Goal: Task Accomplishment & Management: Use online tool/utility

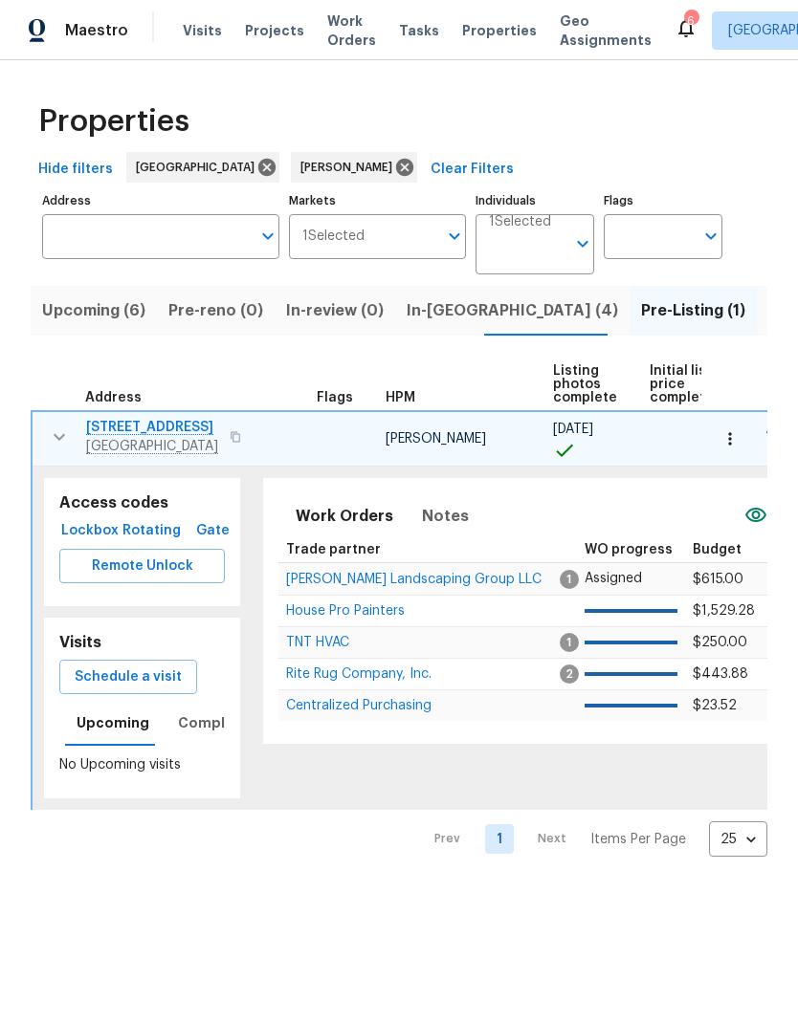
scroll to position [0, 22]
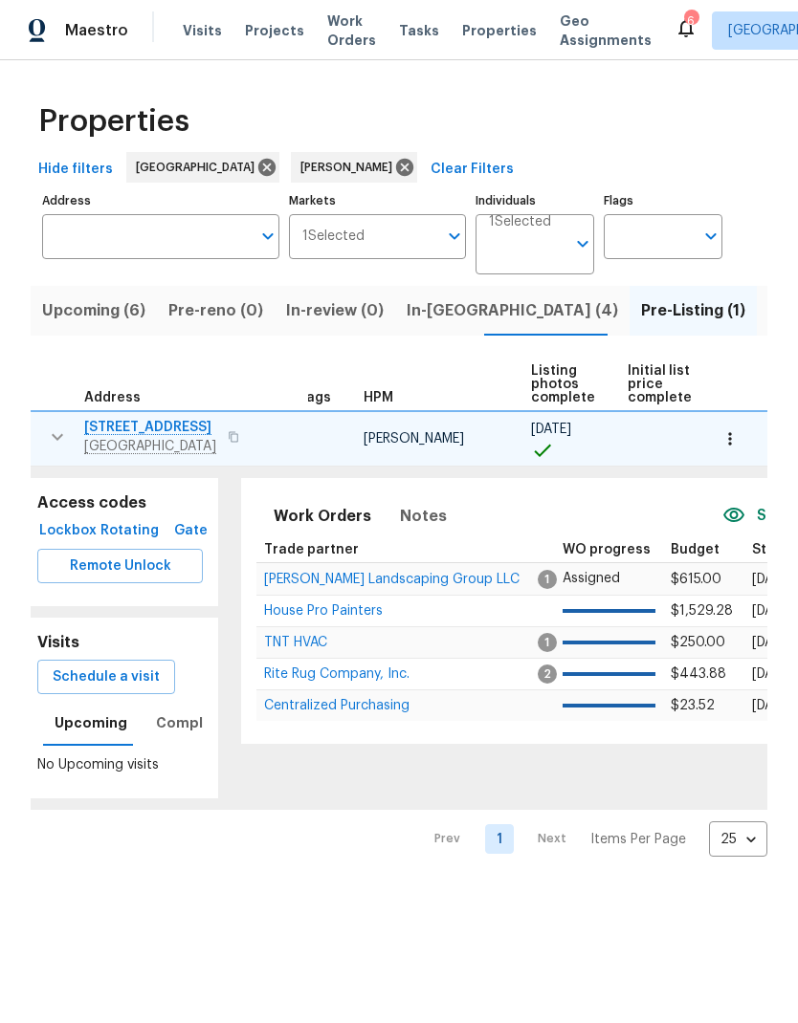
click at [46, 441] on icon "button" at bounding box center [57, 437] width 23 height 23
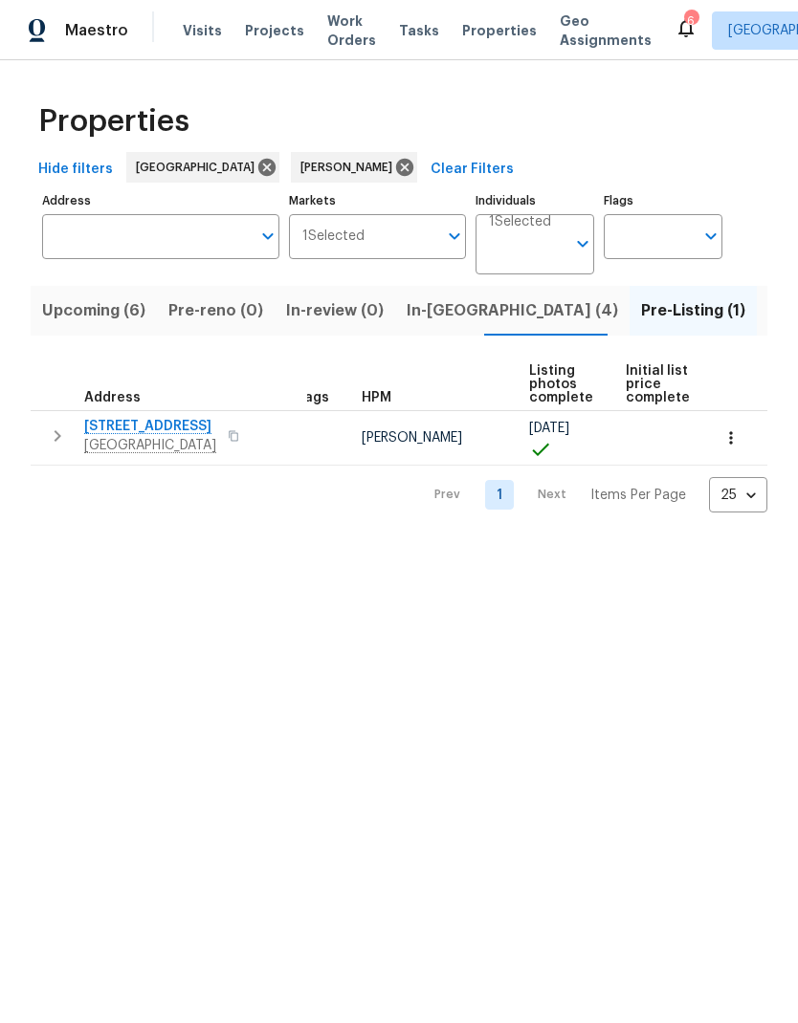
click at [47, 308] on span "Upcoming (6)" at bounding box center [93, 310] width 103 height 27
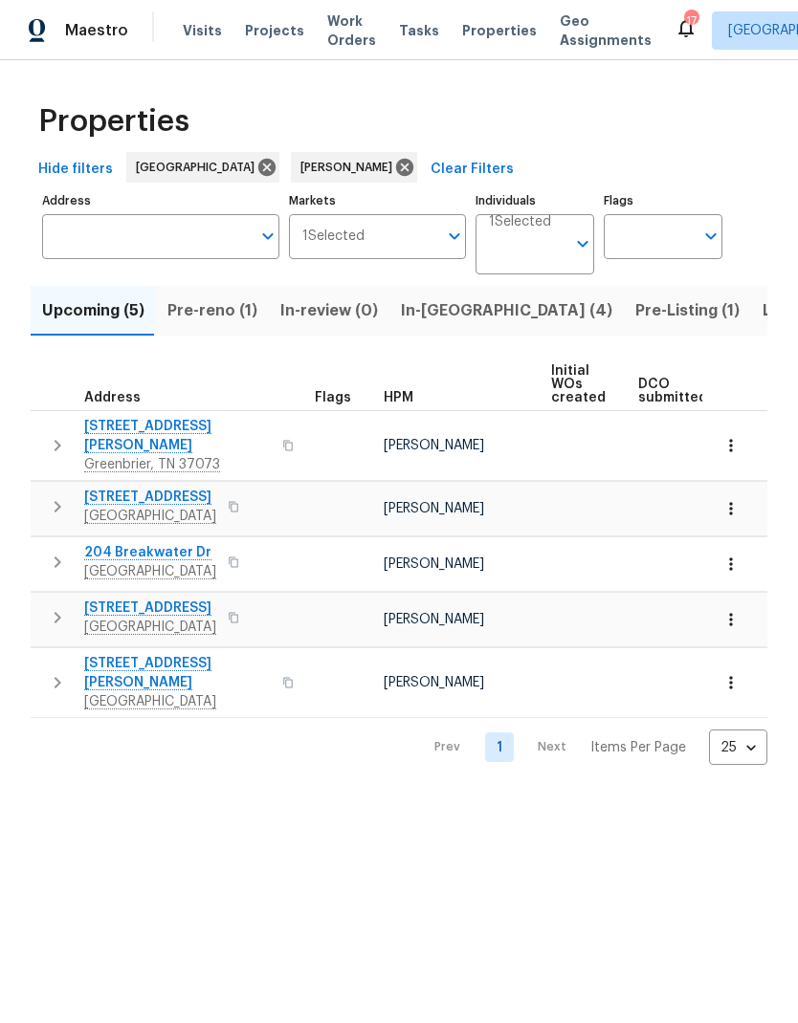
click at [56, 606] on icon "button" at bounding box center [57, 617] width 23 height 23
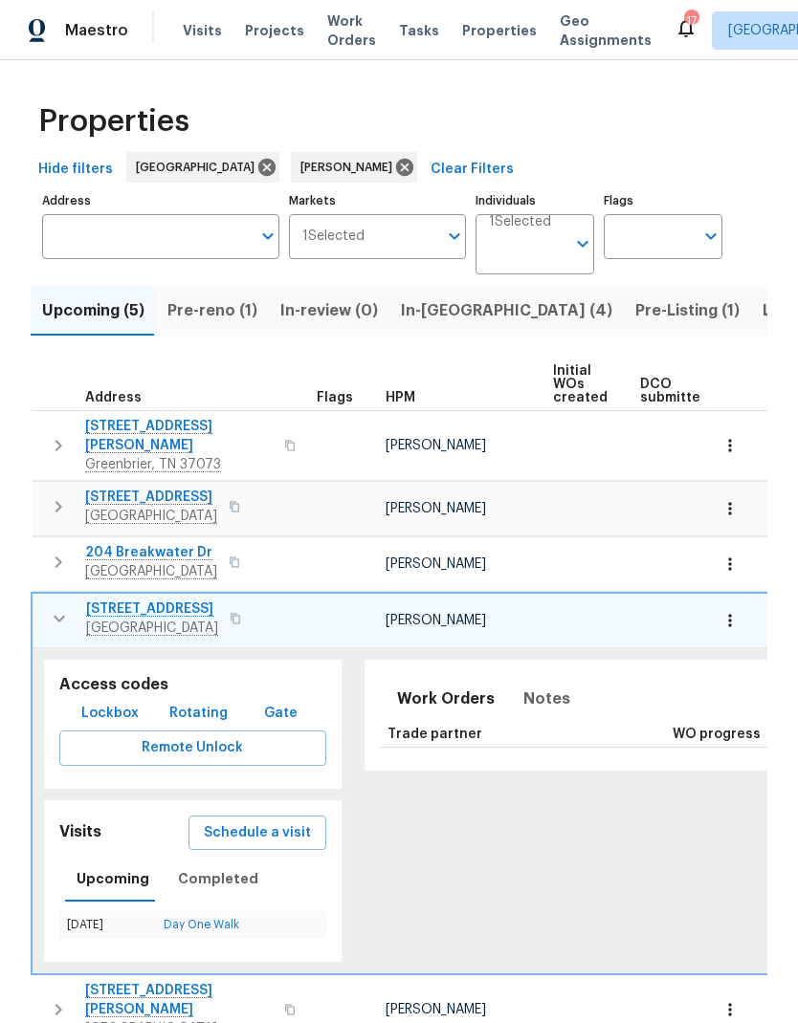
click at [55, 607] on icon "button" at bounding box center [59, 618] width 23 height 23
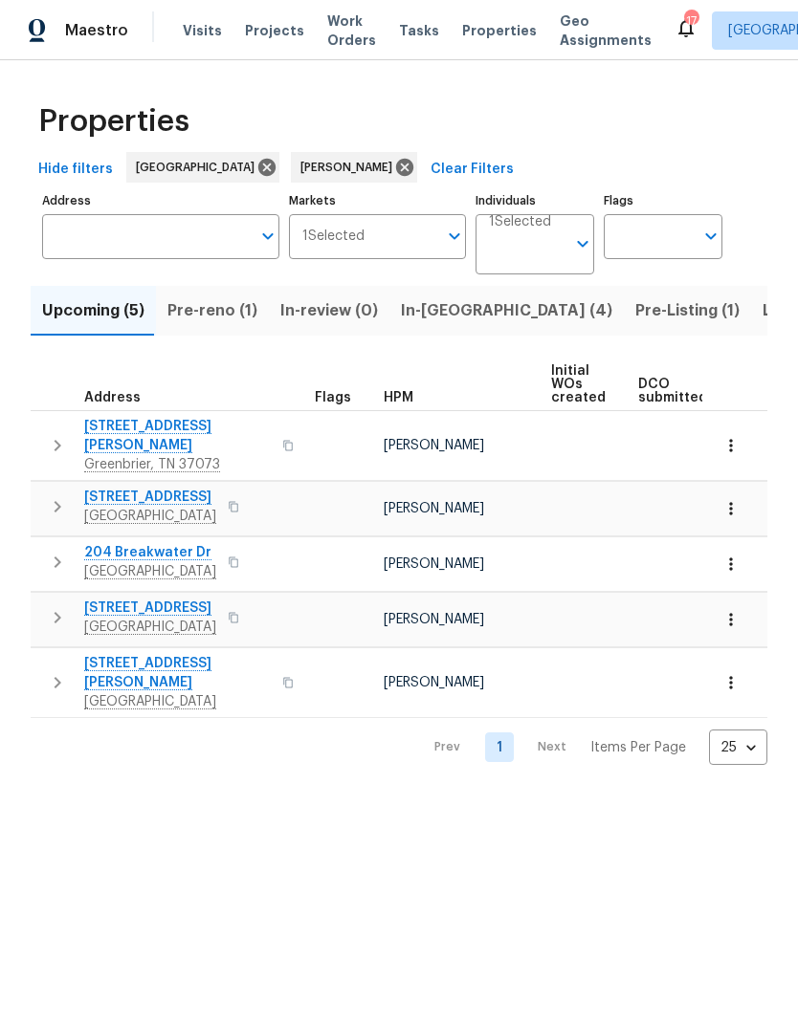
click at [49, 671] on icon "button" at bounding box center [57, 682] width 23 height 23
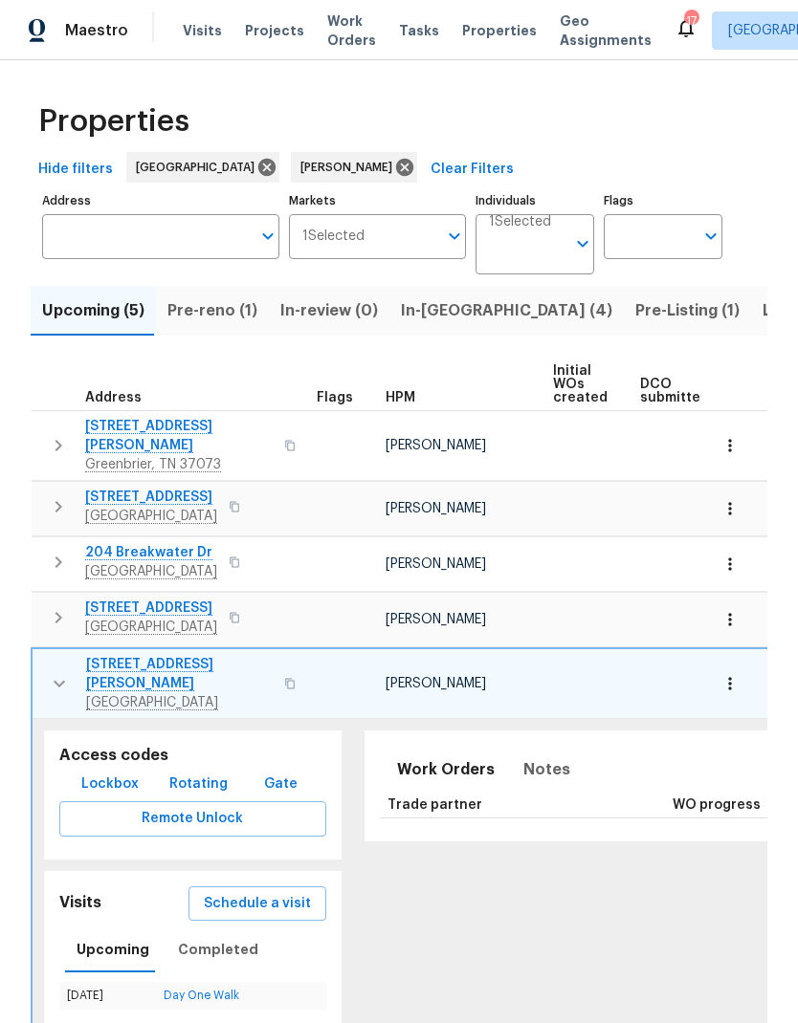
click at [138, 655] on span "[STREET_ADDRESS][PERSON_NAME]" at bounding box center [179, 674] width 186 height 38
click at [193, 310] on span "Pre-reno (1)" at bounding box center [212, 310] width 90 height 27
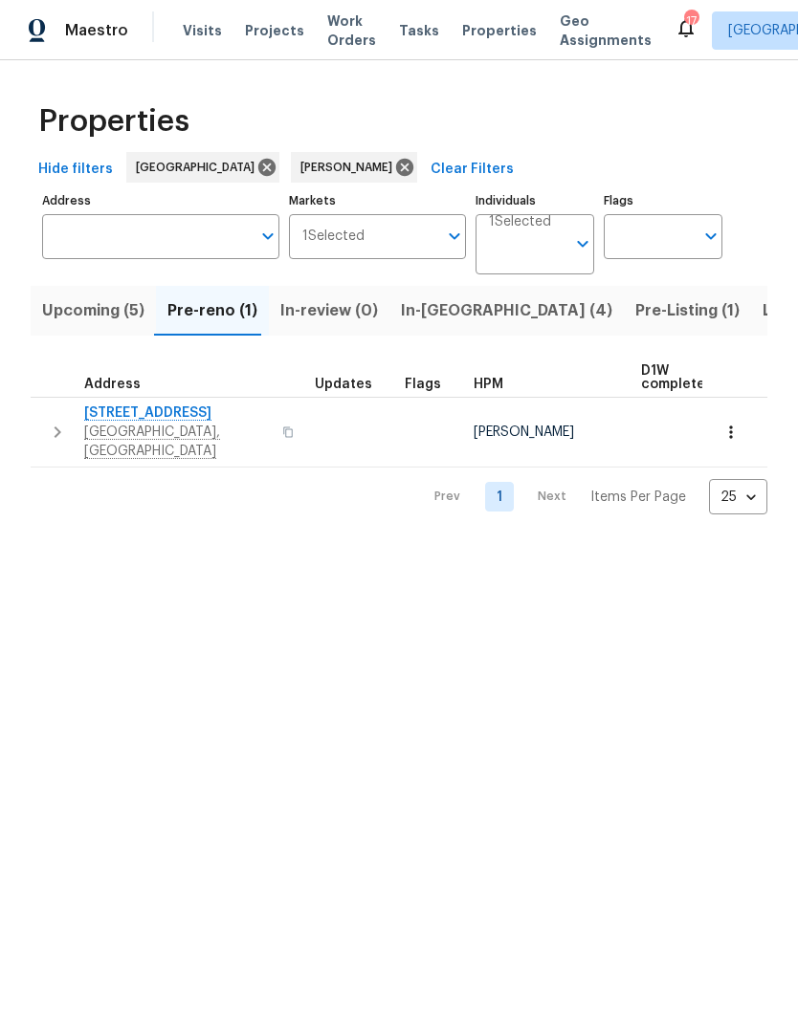
click at [149, 424] on span "Lebanon, TN 37090" at bounding box center [177, 442] width 186 height 38
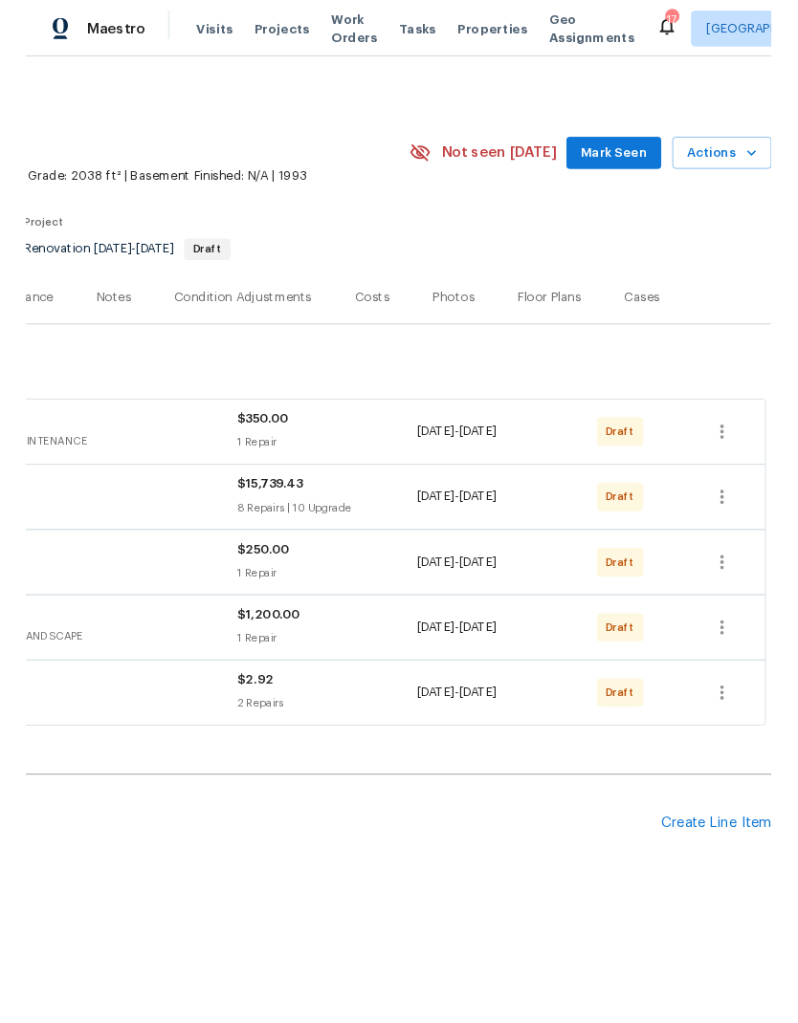
scroll to position [0, 283]
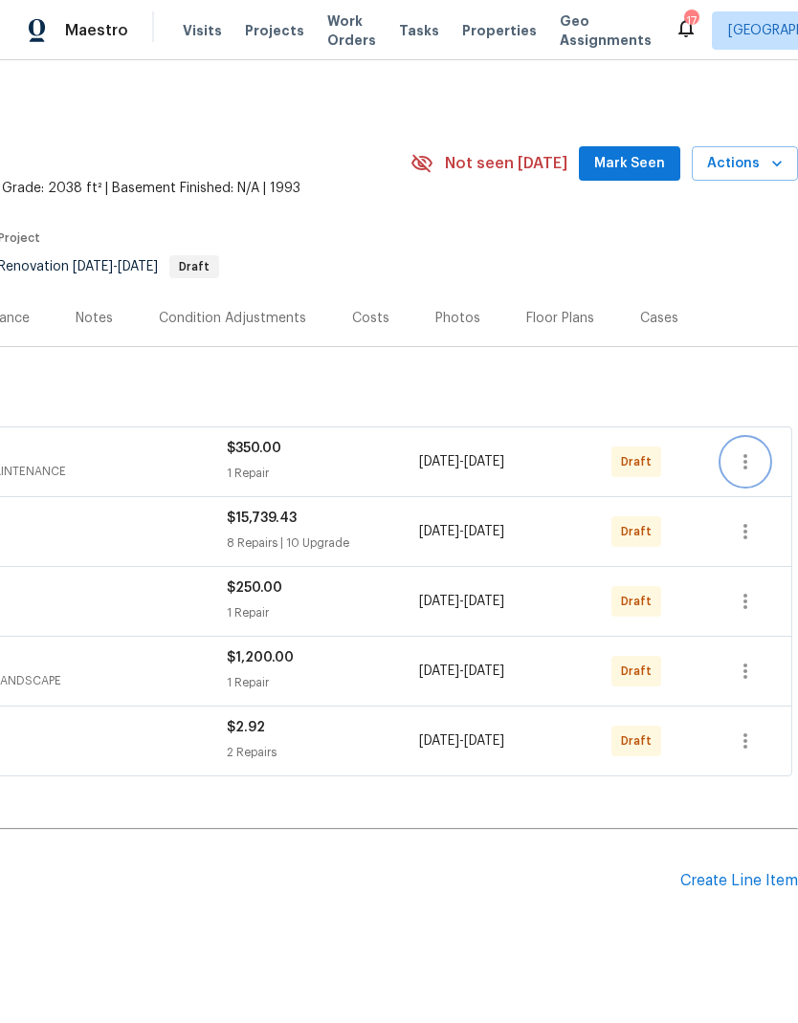
click at [751, 454] on icon "button" at bounding box center [745, 461] width 23 height 23
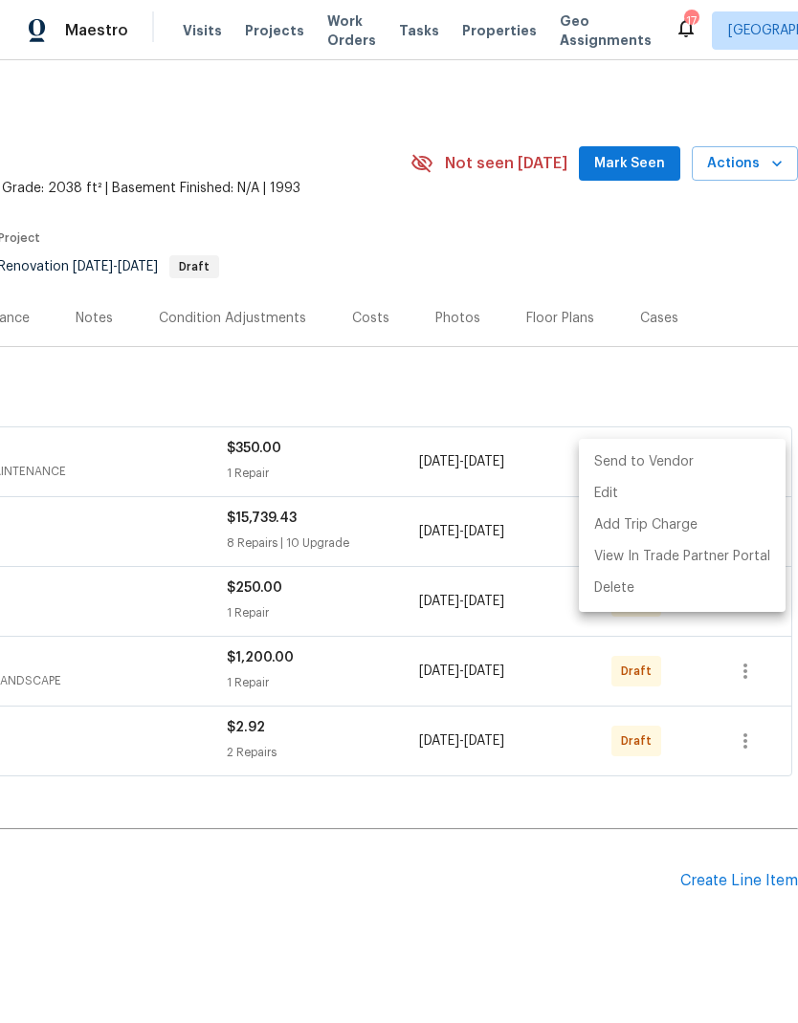
click at [625, 456] on li "Send to Vendor" at bounding box center [682, 463] width 207 height 32
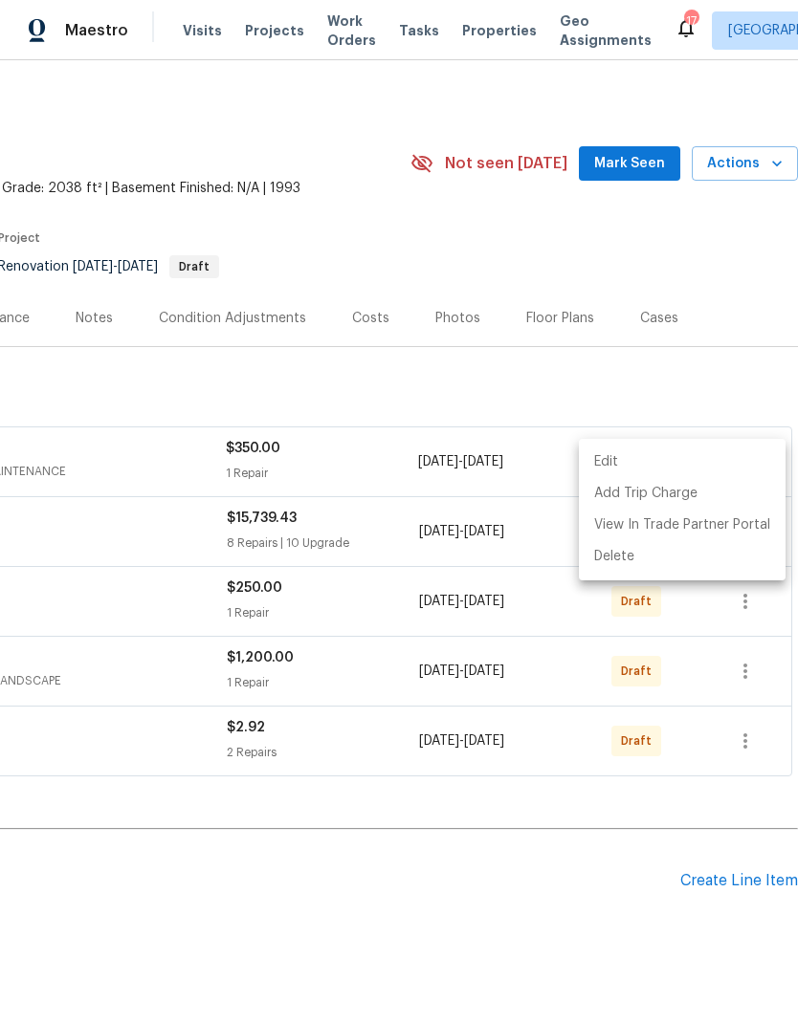
click at [554, 387] on div at bounding box center [399, 511] width 798 height 1023
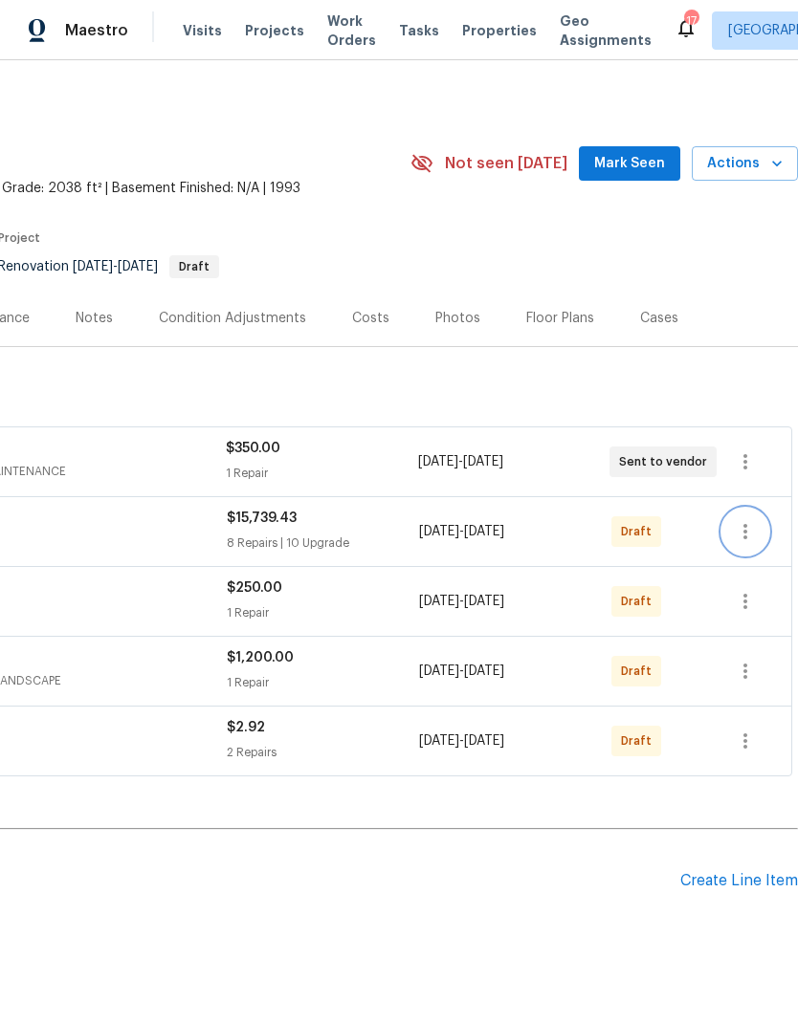
click at [751, 537] on icon "button" at bounding box center [745, 531] width 23 height 23
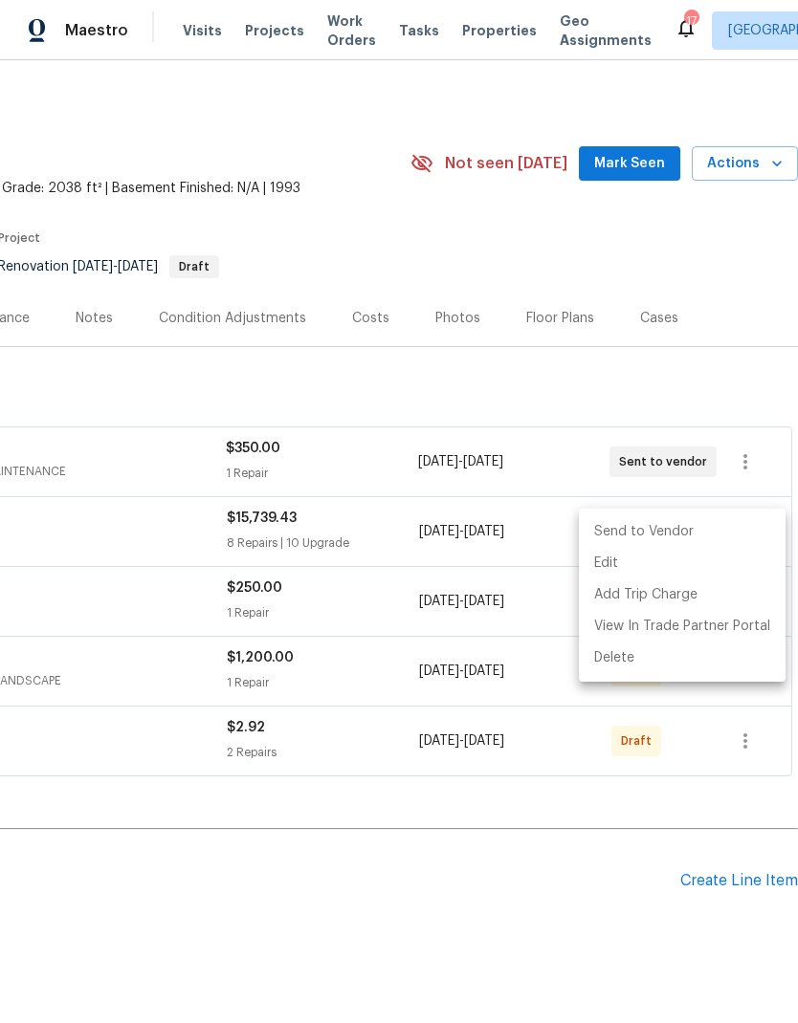
click at [653, 523] on li "Send to Vendor" at bounding box center [682, 532] width 207 height 32
click at [539, 377] on div at bounding box center [399, 511] width 798 height 1023
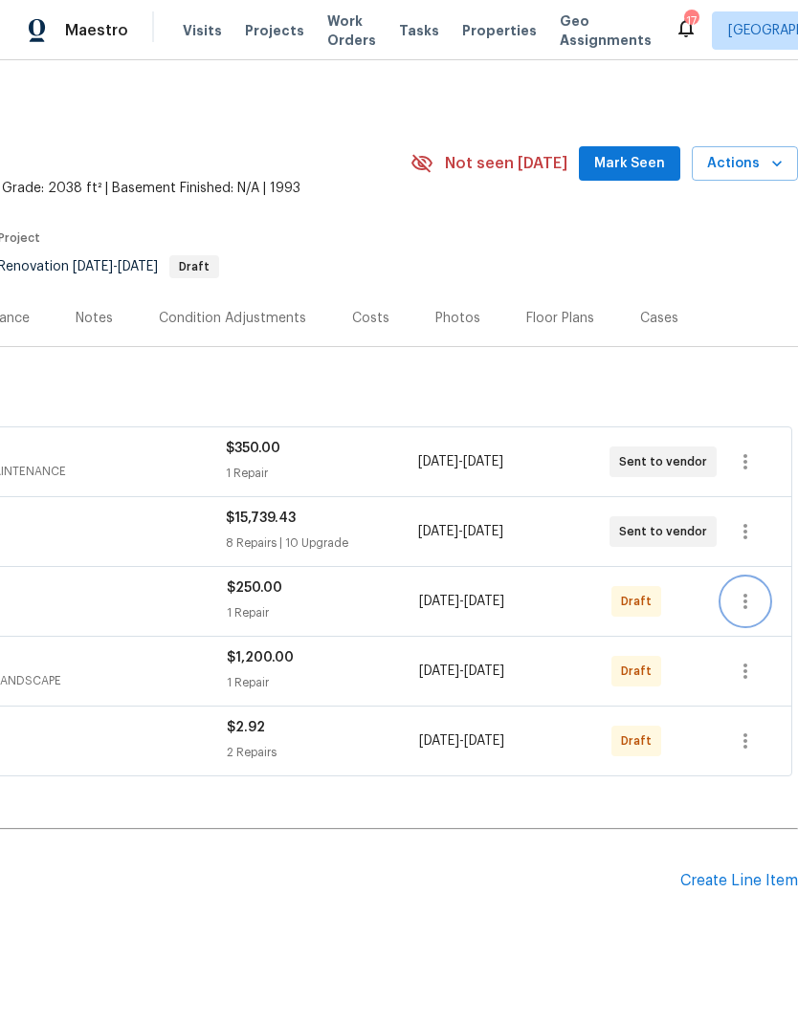
click at [756, 602] on icon "button" at bounding box center [745, 601] width 23 height 23
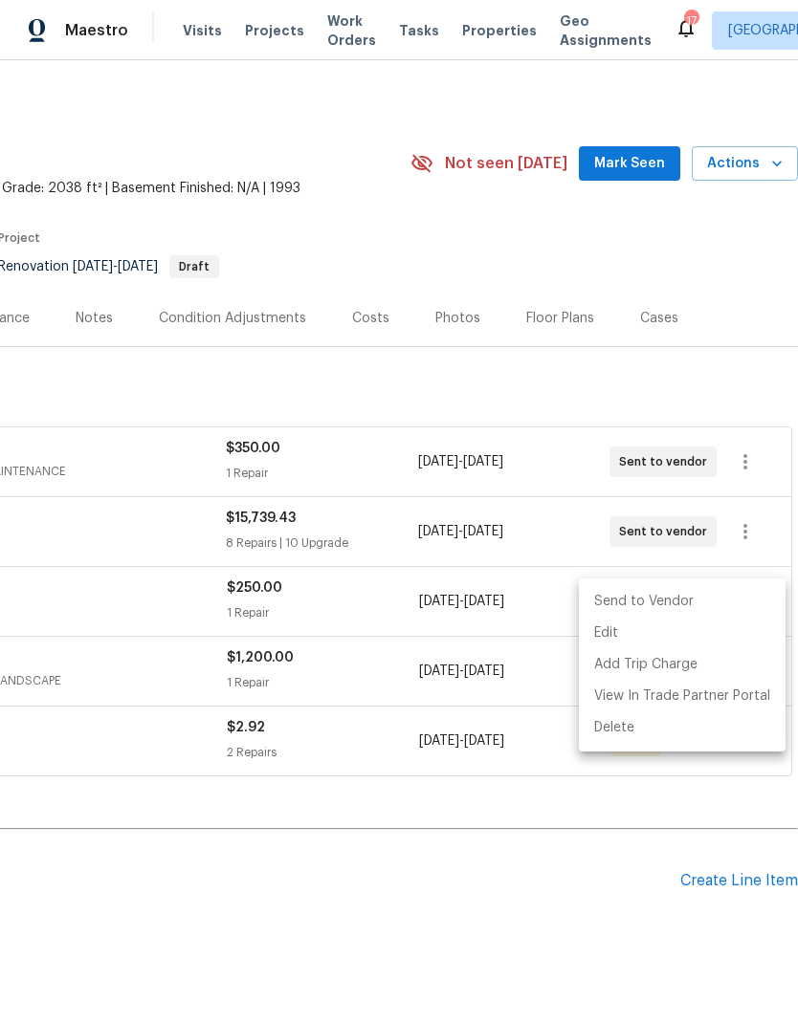
click at [629, 594] on li "Send to Vendor" at bounding box center [682, 602] width 207 height 32
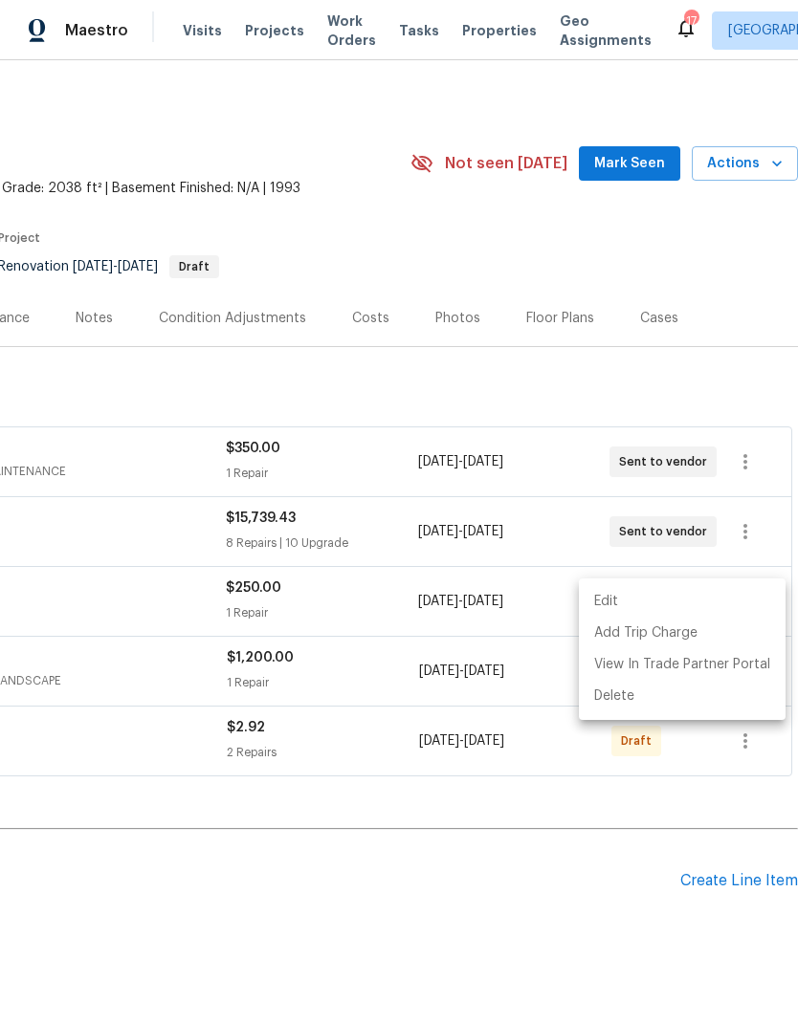
click at [534, 396] on div at bounding box center [399, 511] width 798 height 1023
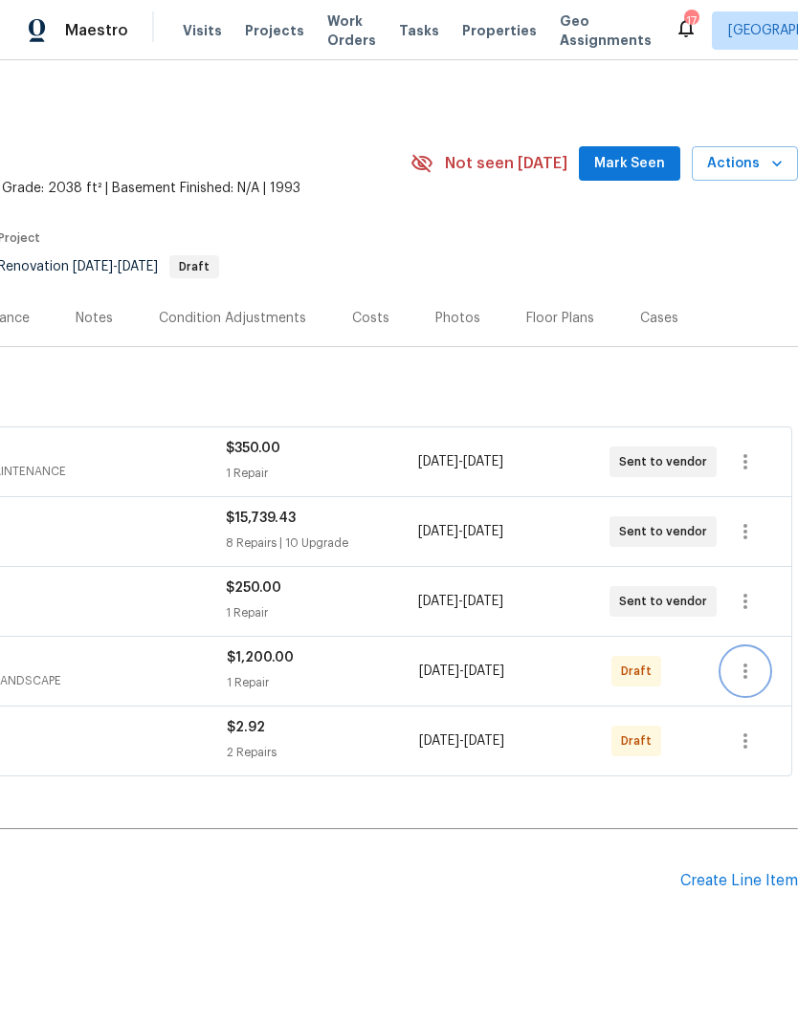
click at [748, 667] on icon "button" at bounding box center [745, 671] width 23 height 23
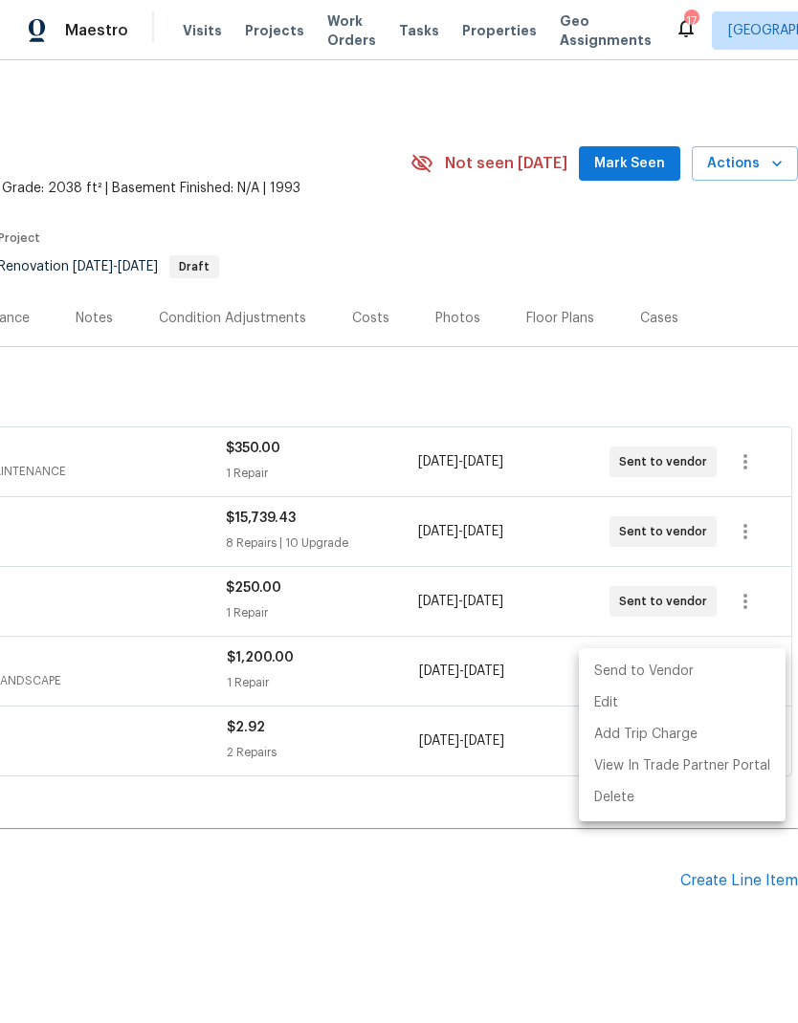
click at [629, 675] on li "Send to Vendor" at bounding box center [682, 672] width 207 height 32
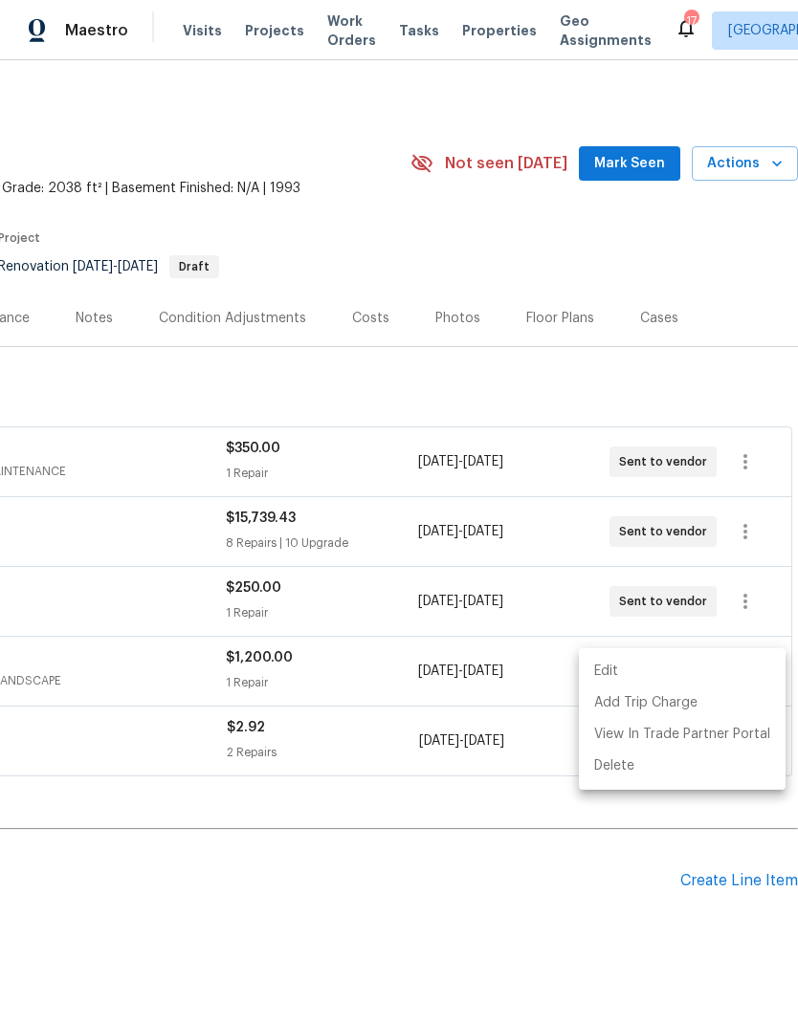
click at [531, 400] on div at bounding box center [399, 511] width 798 height 1023
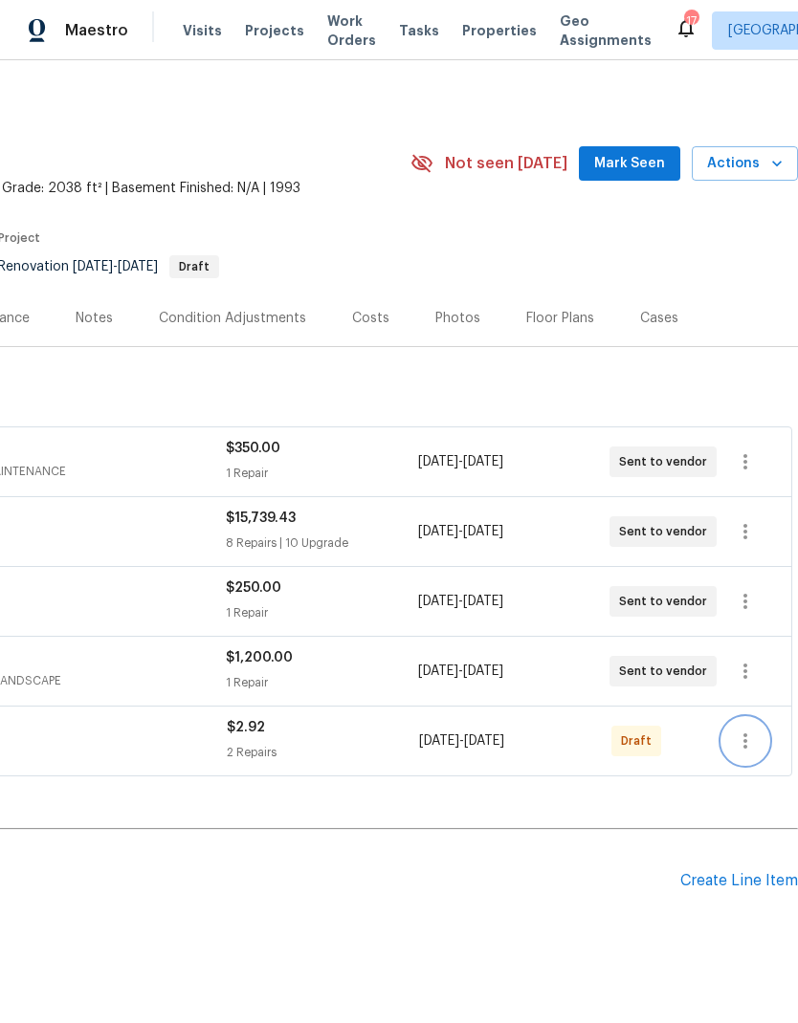
click at [740, 740] on icon "button" at bounding box center [745, 741] width 23 height 23
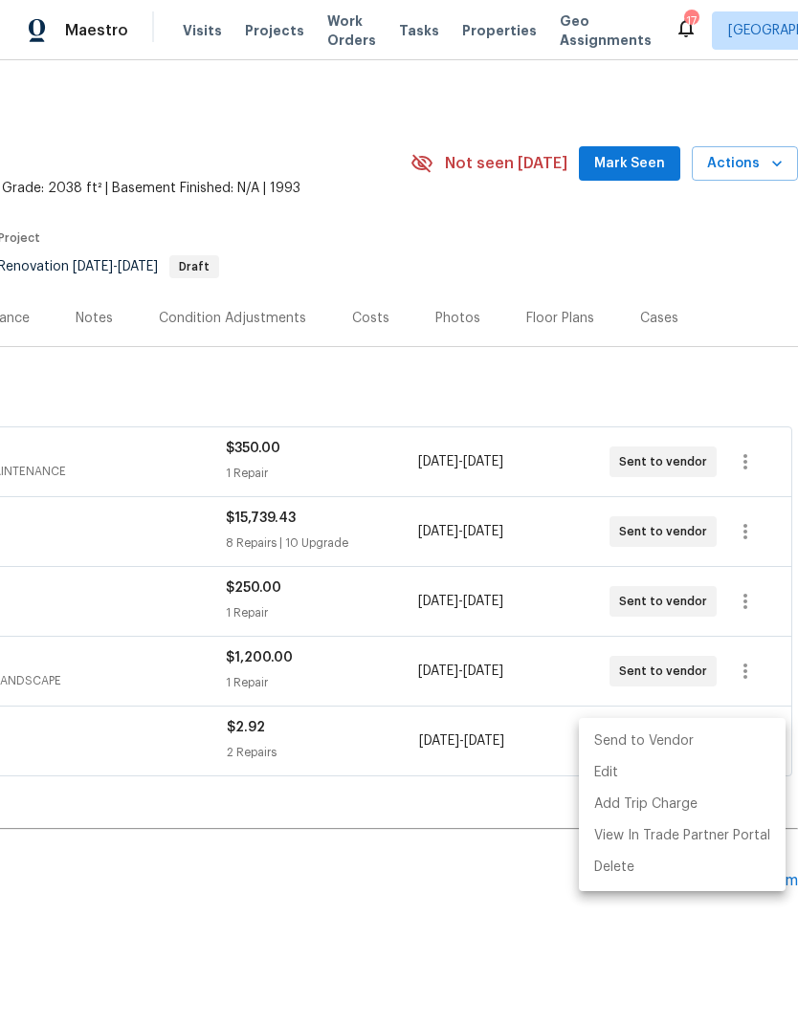
click at [625, 735] on li "Send to Vendor" at bounding box center [682, 742] width 207 height 32
